Goal: Find specific page/section: Find specific page/section

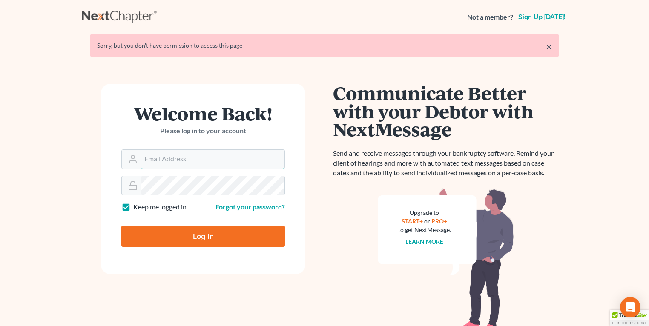
type input "[EMAIL_ADDRESS][DOMAIN_NAME]"
click at [180, 217] on form "Welcome Back! Please log in to your account Email Address [EMAIL_ADDRESS][DOMAI…" at bounding box center [203, 179] width 204 height 190
click at [171, 237] on input "Log In" at bounding box center [202, 236] width 163 height 21
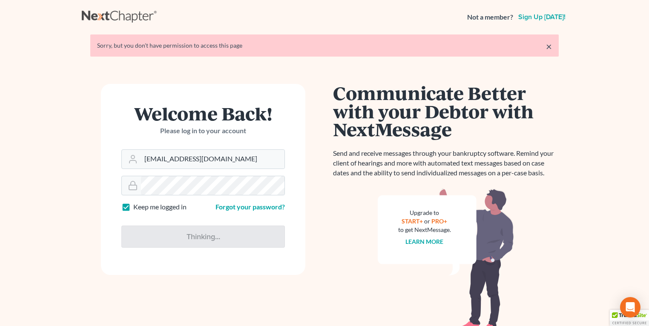
type input "Thinking..."
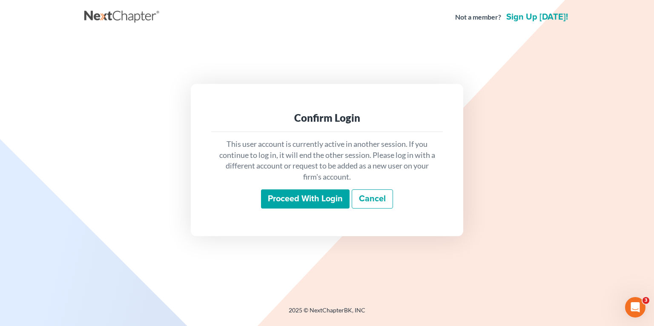
click at [321, 196] on input "Proceed with login" at bounding box center [305, 199] width 89 height 20
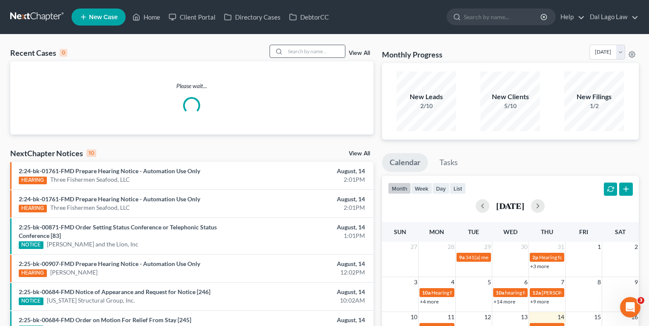
click at [304, 51] on input "search" at bounding box center [315, 51] width 60 height 12
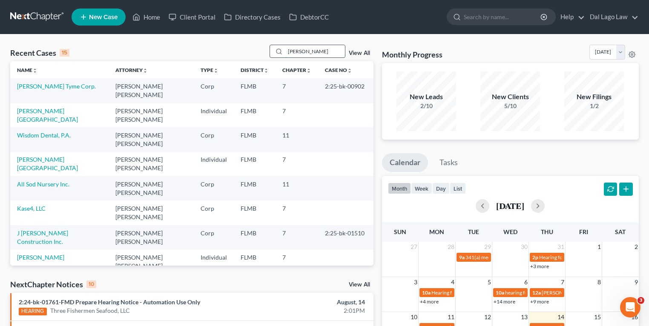
type input "[PERSON_NAME]"
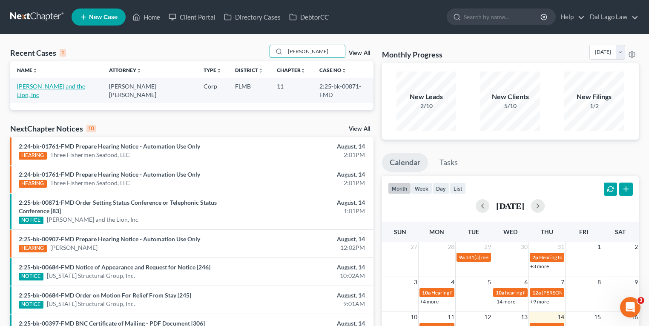
drag, startPoint x: 50, startPoint y: 88, endPoint x: 54, endPoint y: 90, distance: 4.4
click at [50, 88] on link "Giuseppe and the Lion, Inc" at bounding box center [51, 91] width 68 height 16
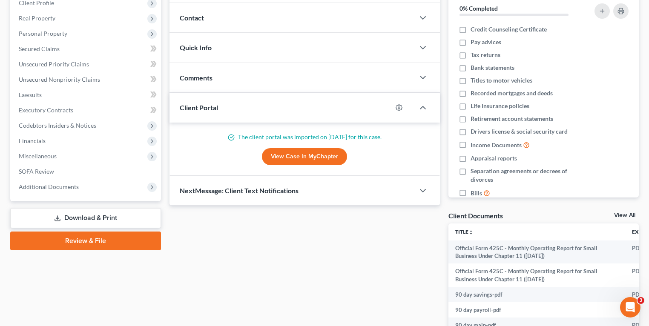
scroll to position [204, 0]
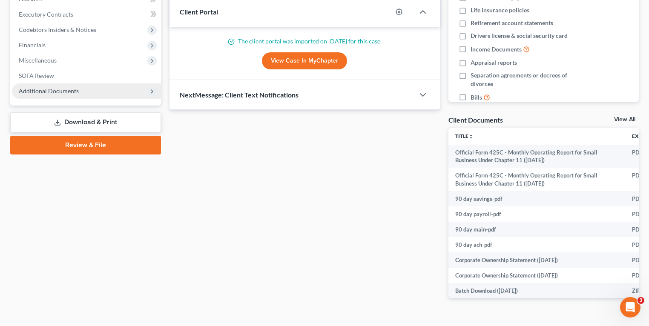
drag, startPoint x: 65, startPoint y: 86, endPoint x: 68, endPoint y: 90, distance: 5.2
click at [65, 86] on span "Additional Documents" at bounding box center [86, 90] width 149 height 15
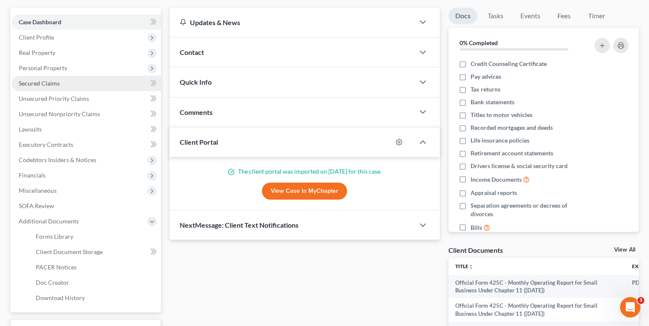
scroll to position [0, 0]
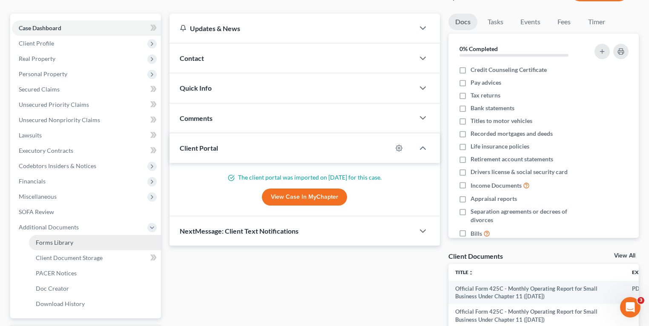
click at [52, 243] on span "Forms Library" at bounding box center [54, 242] width 37 height 7
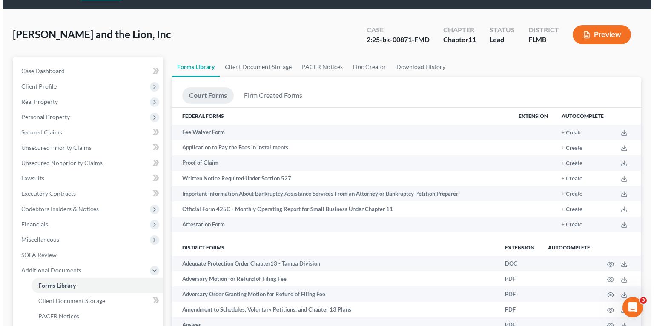
scroll to position [2540, 0]
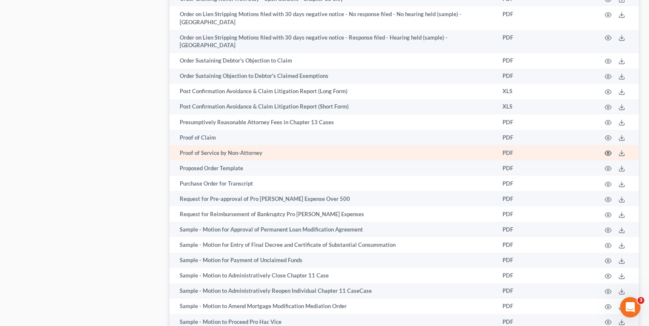
click at [609, 157] on icon "button" at bounding box center [607, 153] width 7 height 7
